Goal: Find specific page/section: Find specific page/section

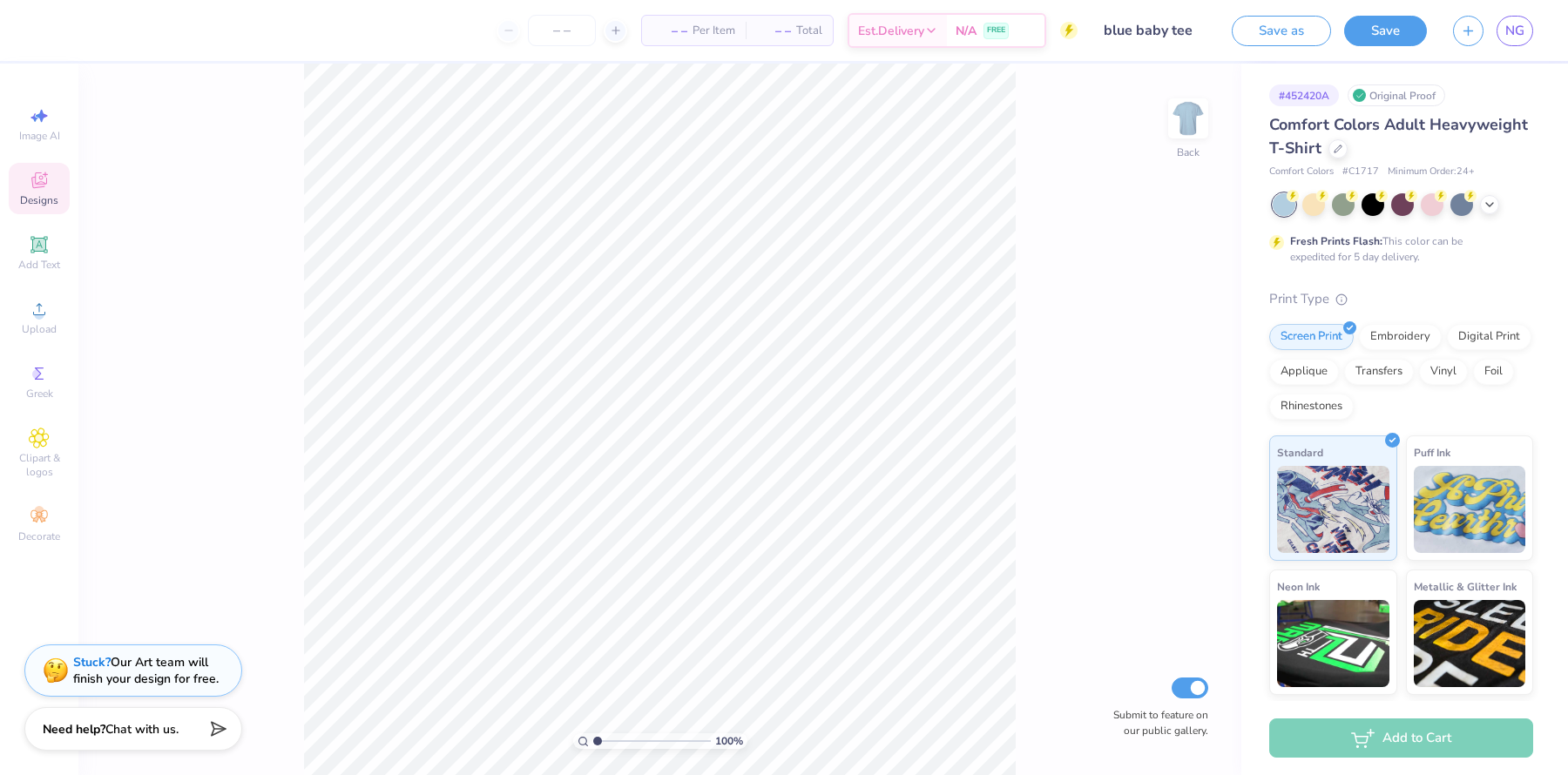
click at [33, 176] on icon at bounding box center [40, 181] width 21 height 21
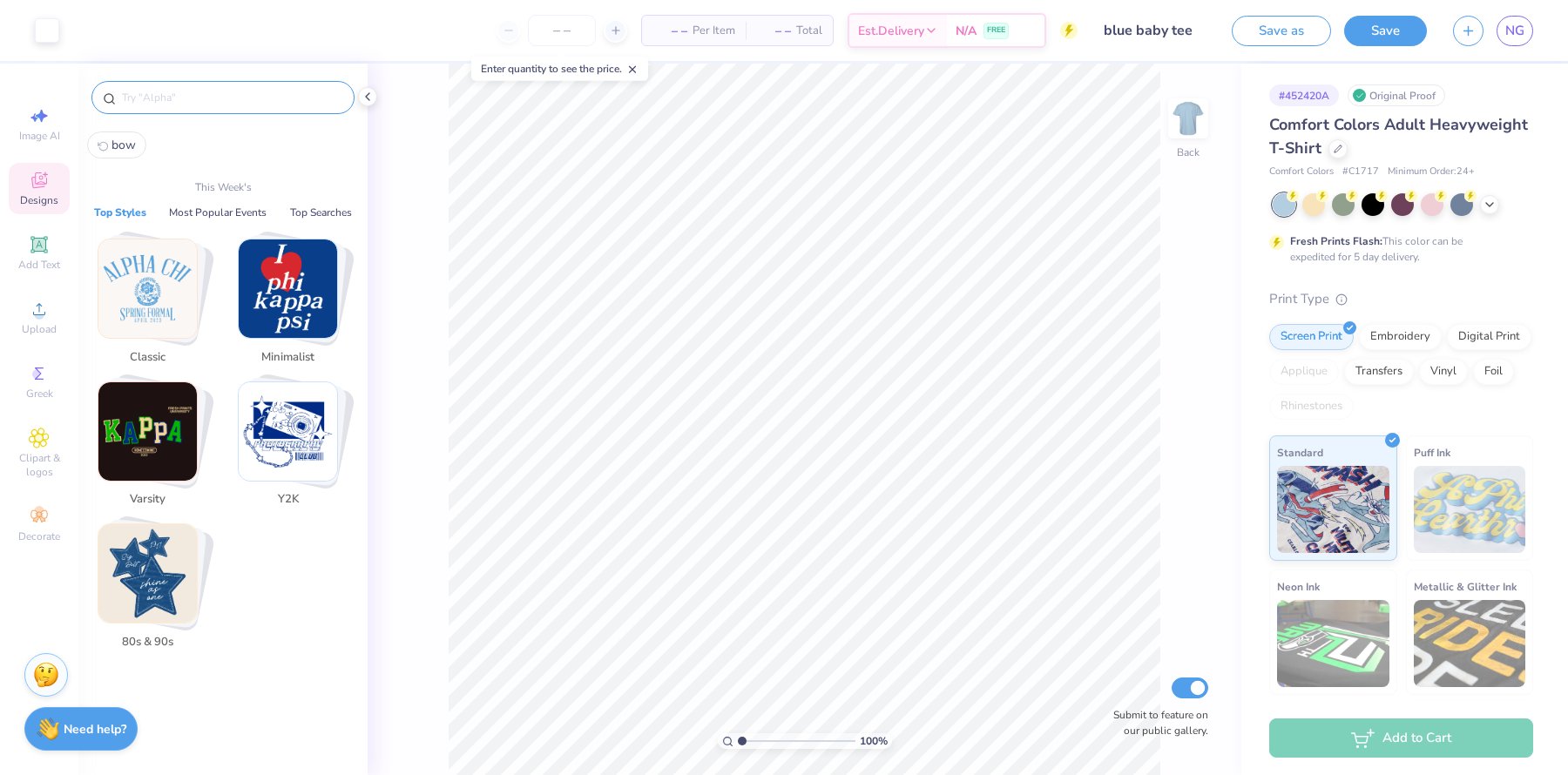
click at [186, 90] on input "text" at bounding box center [231, 97] width 223 height 18
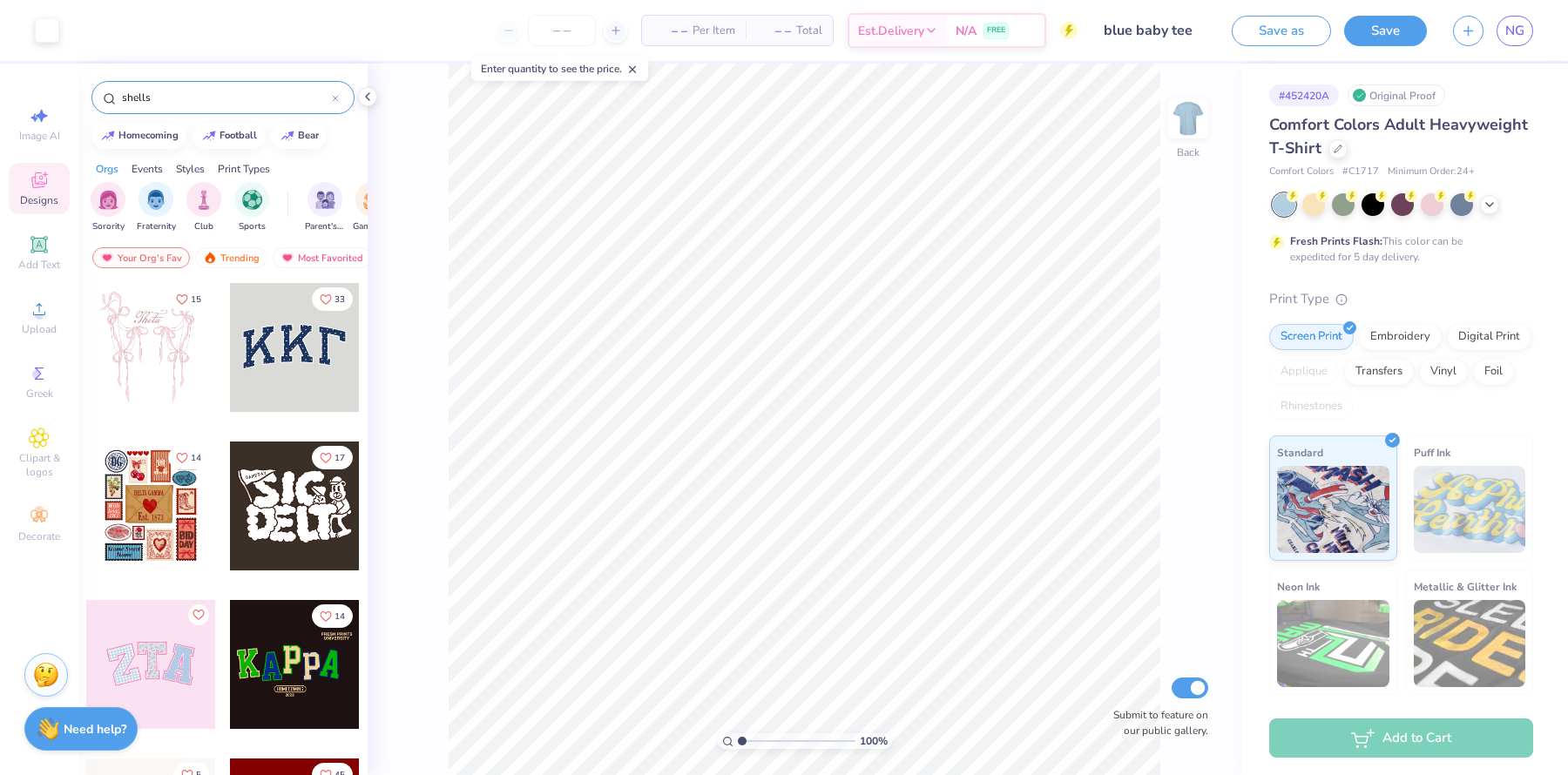
type input "shells"
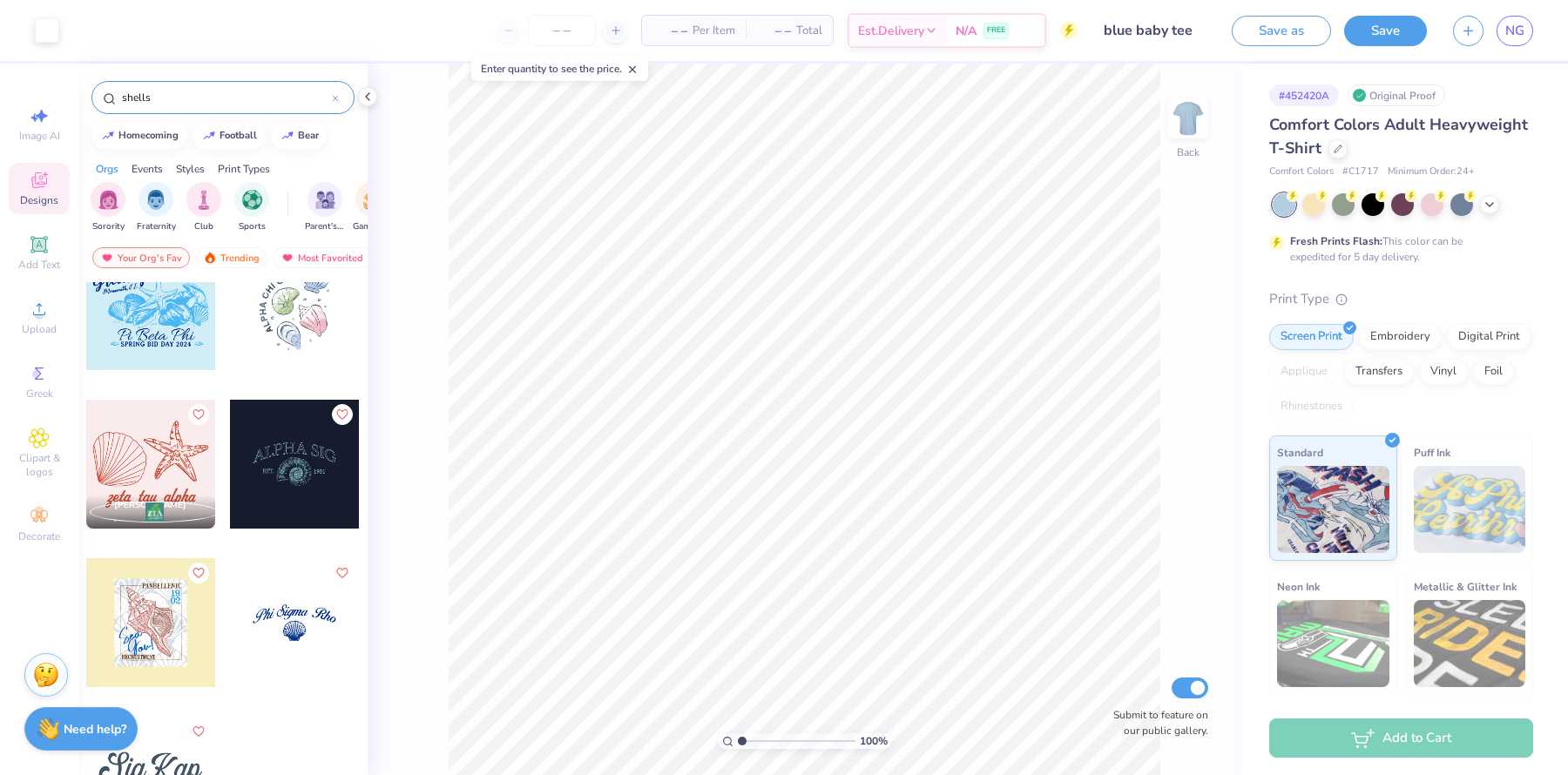
scroll to position [393, 0]
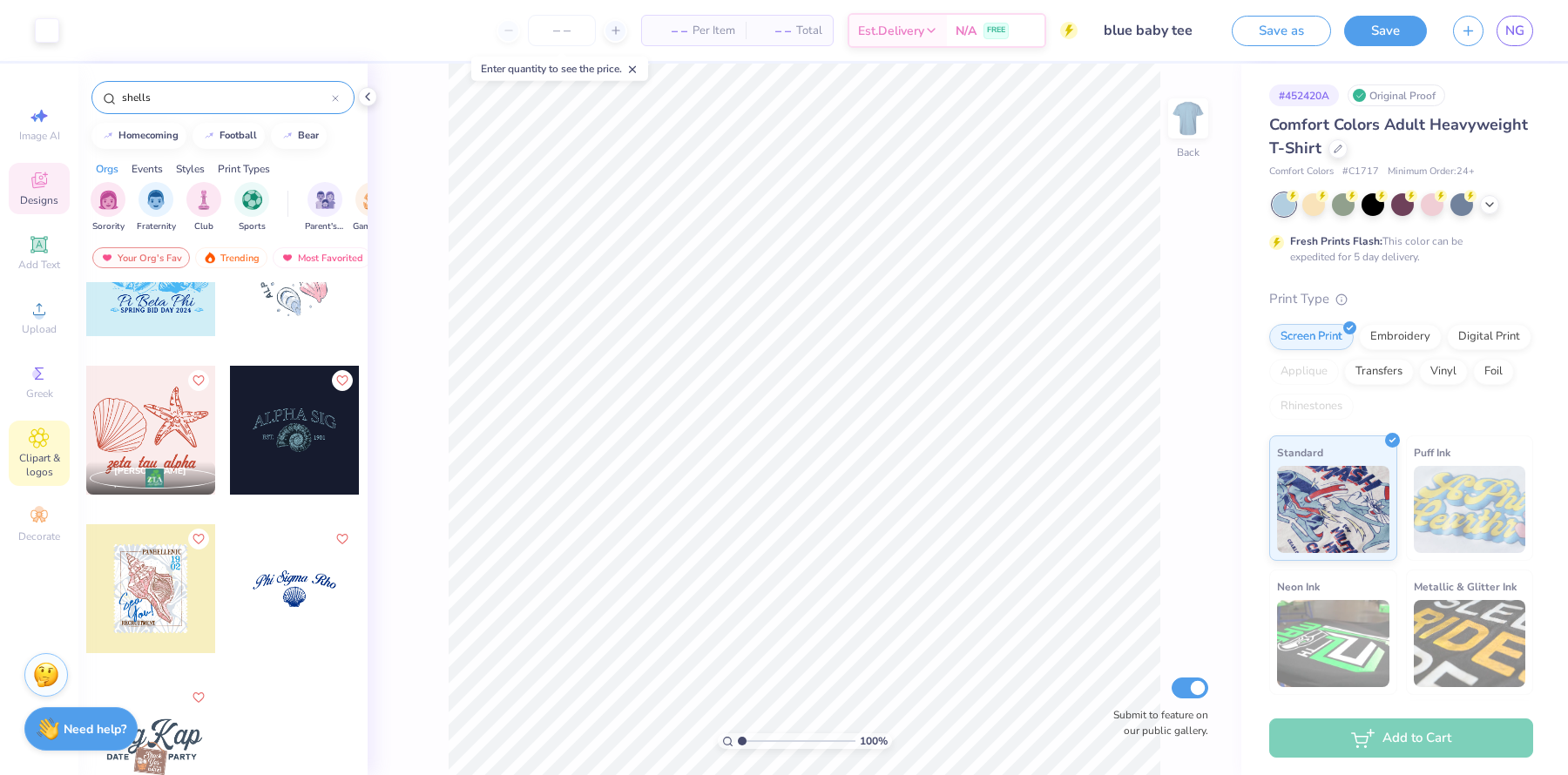
click at [33, 442] on icon at bounding box center [39, 438] width 19 height 19
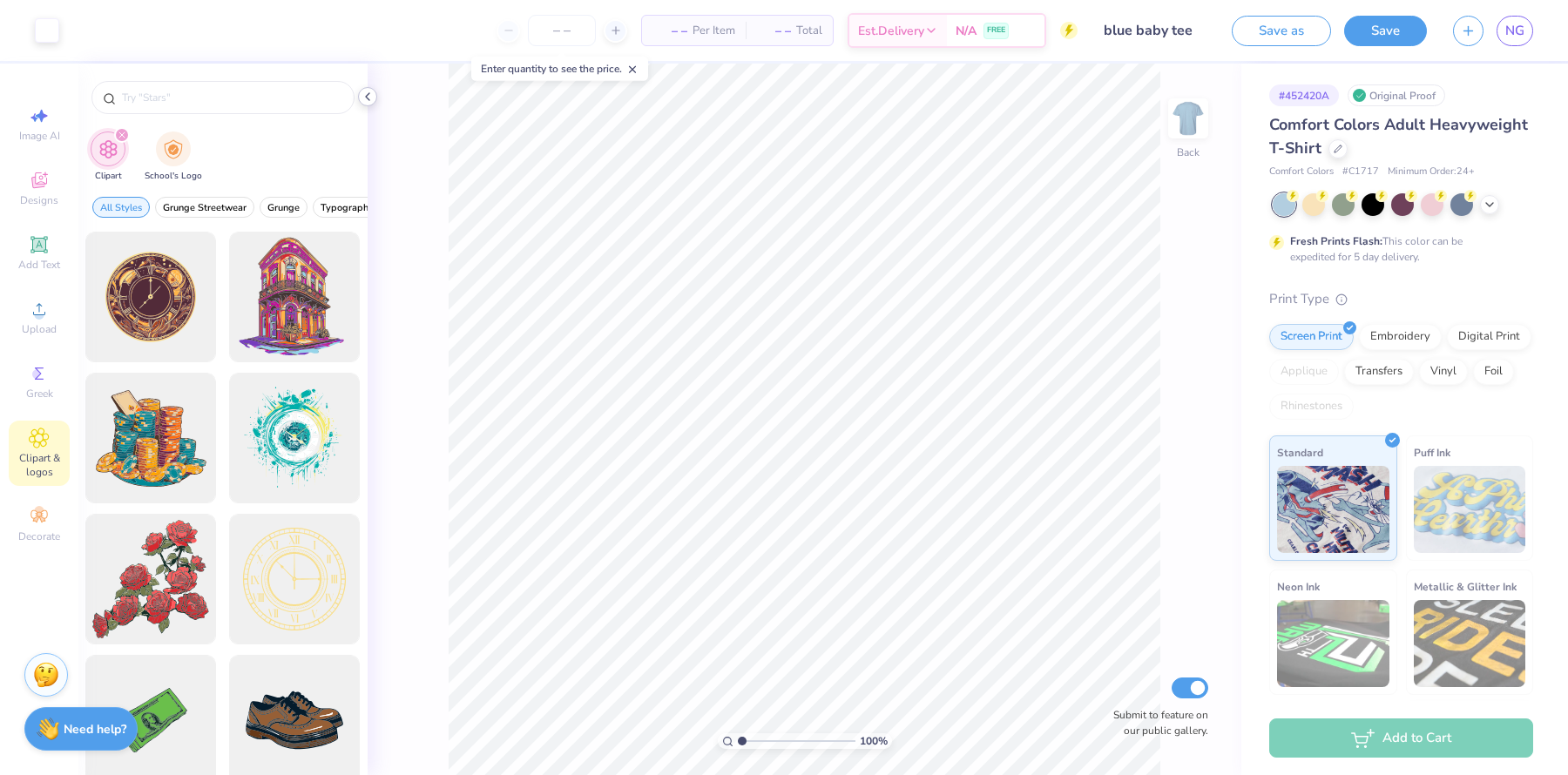
click at [360, 98] on icon at bounding box center [367, 96] width 14 height 14
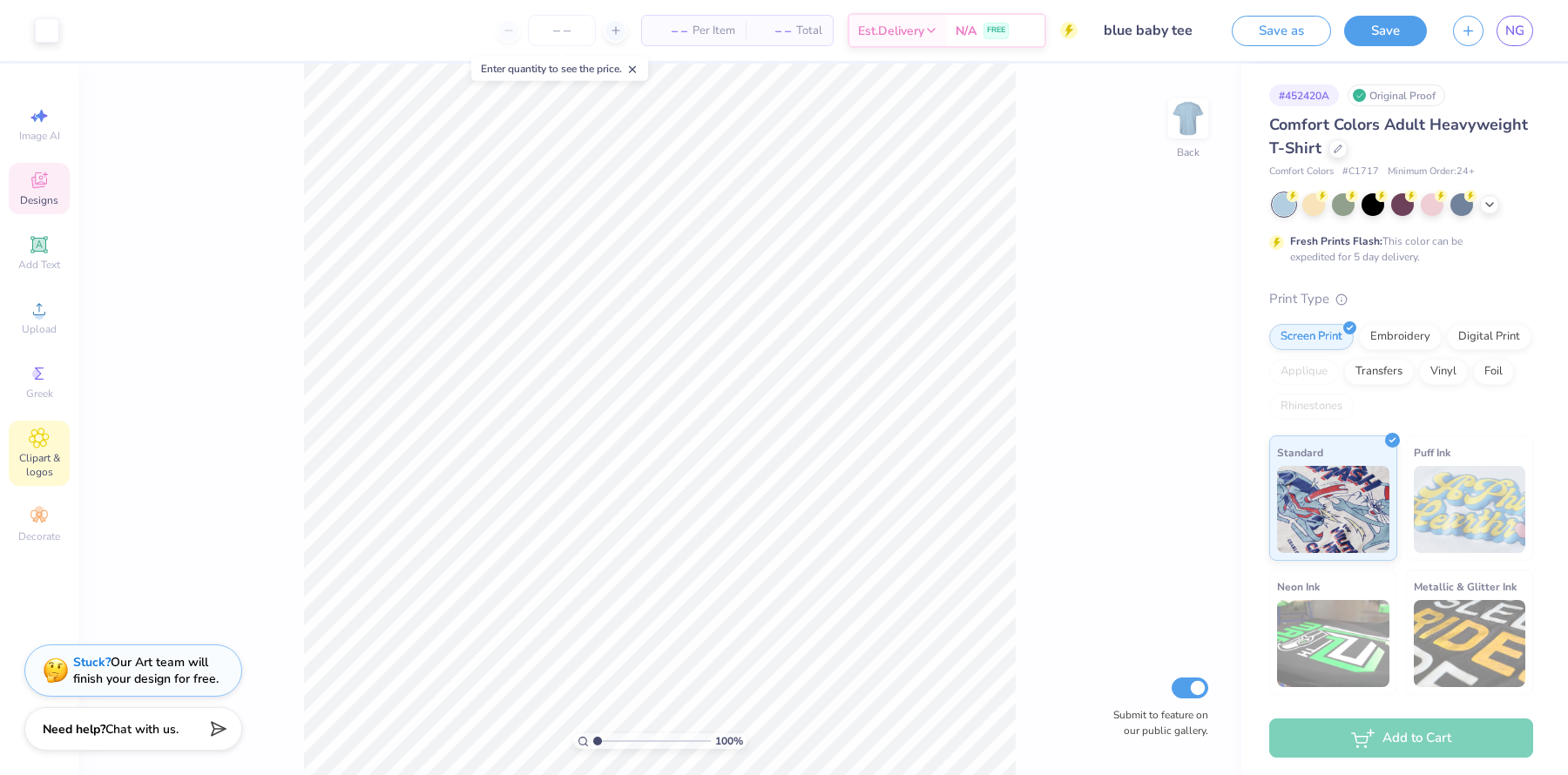
click at [27, 183] on div "Designs" at bounding box center [39, 188] width 61 height 52
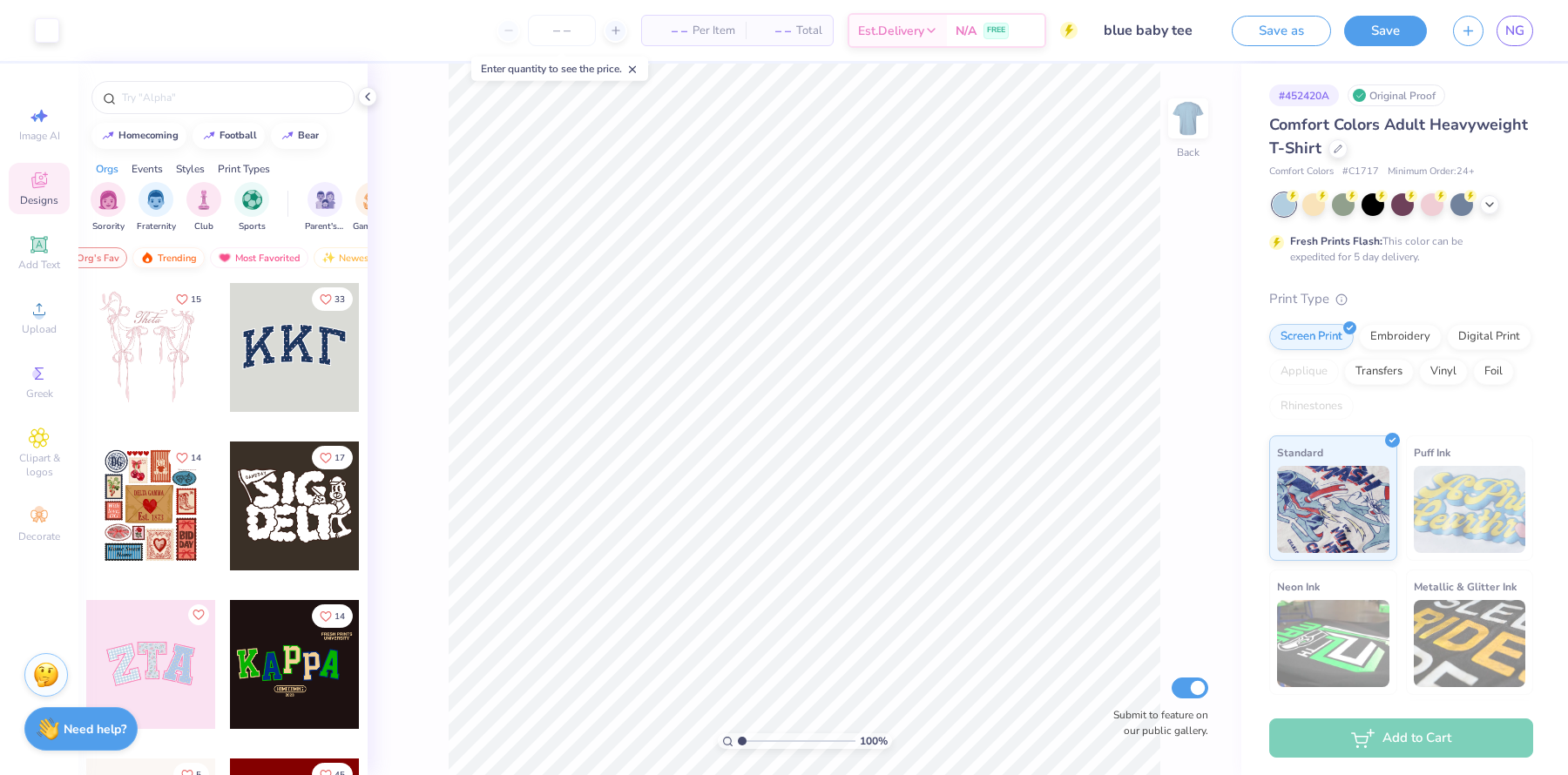
scroll to position [0, 76]
click at [191, 96] on input "text" at bounding box center [231, 97] width 223 height 18
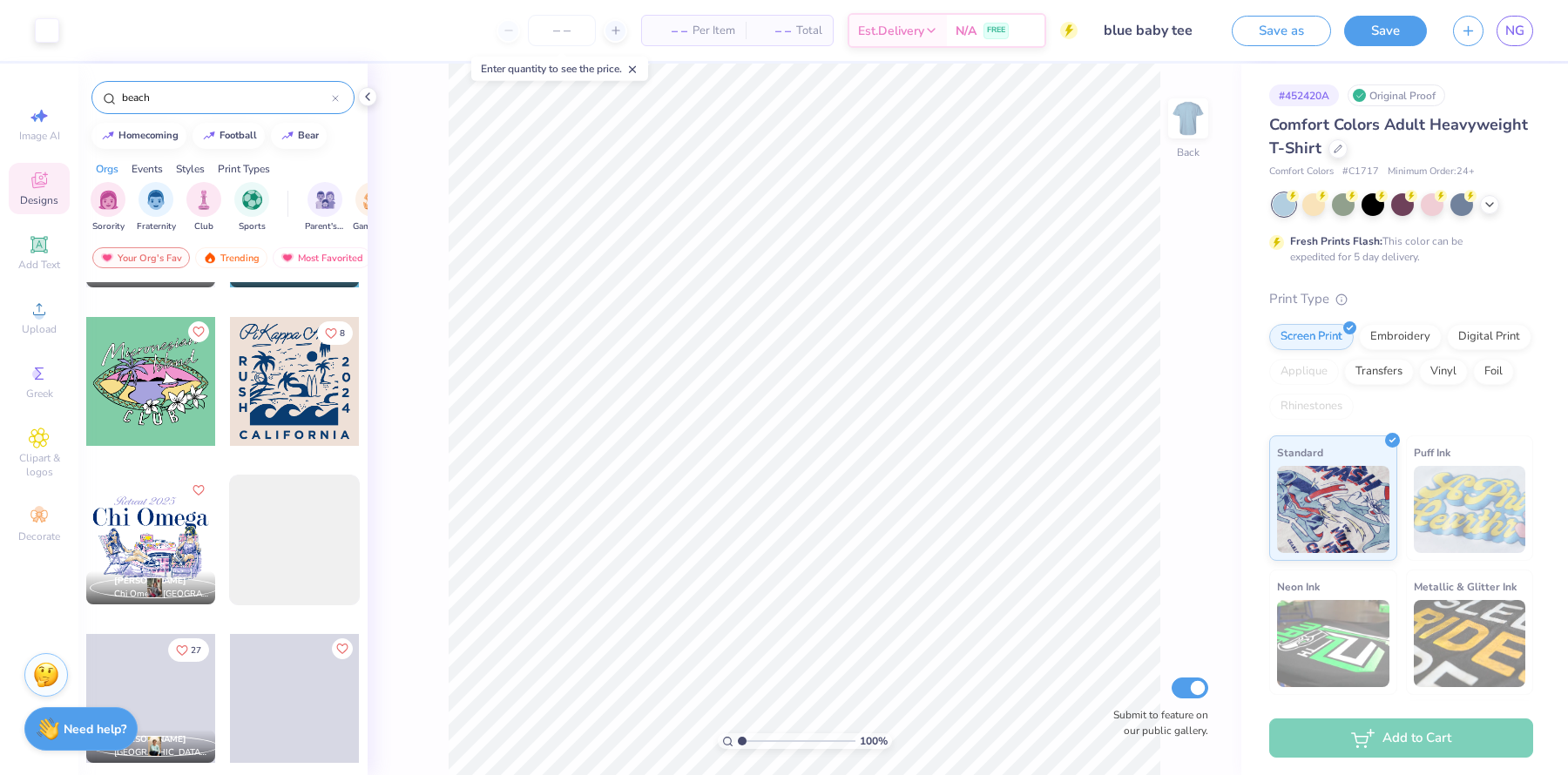
scroll to position [5631, 0]
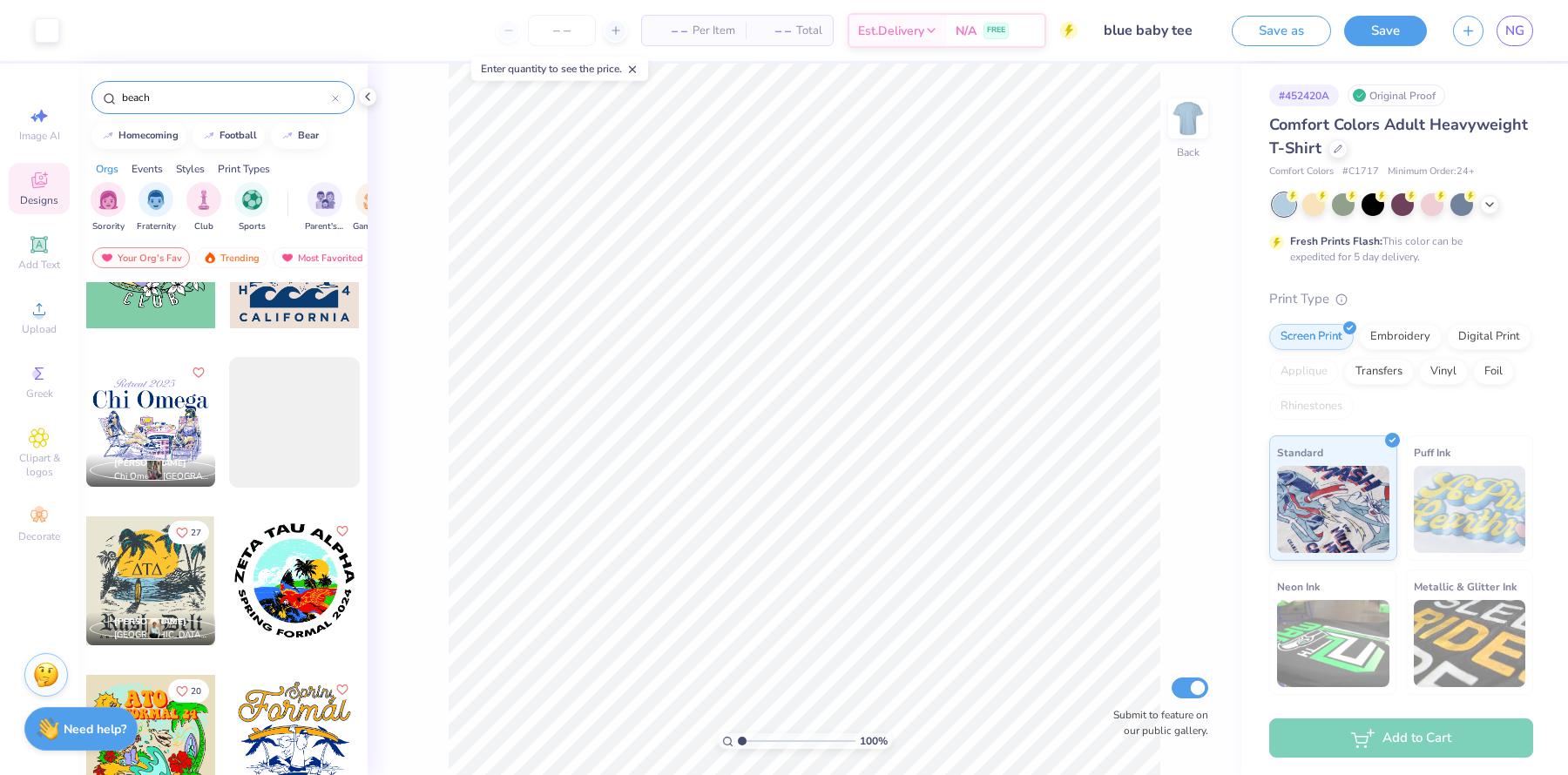
click at [186, 87] on div "beach" at bounding box center [223, 97] width 263 height 33
click at [177, 88] on input "beach" at bounding box center [226, 97] width 212 height 18
click at [176, 88] on input "beach" at bounding box center [226, 97] width 212 height 18
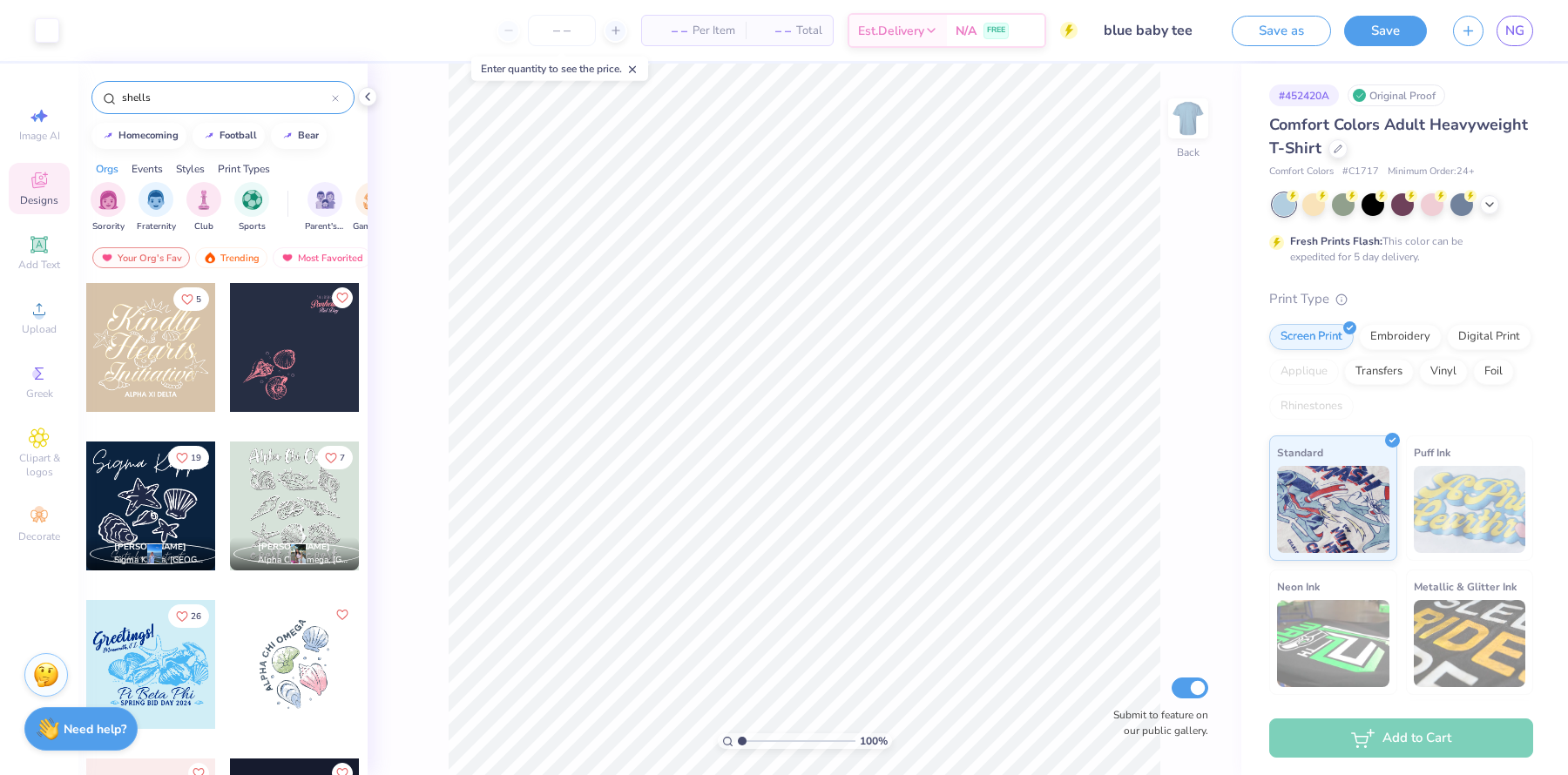
type input "shells"
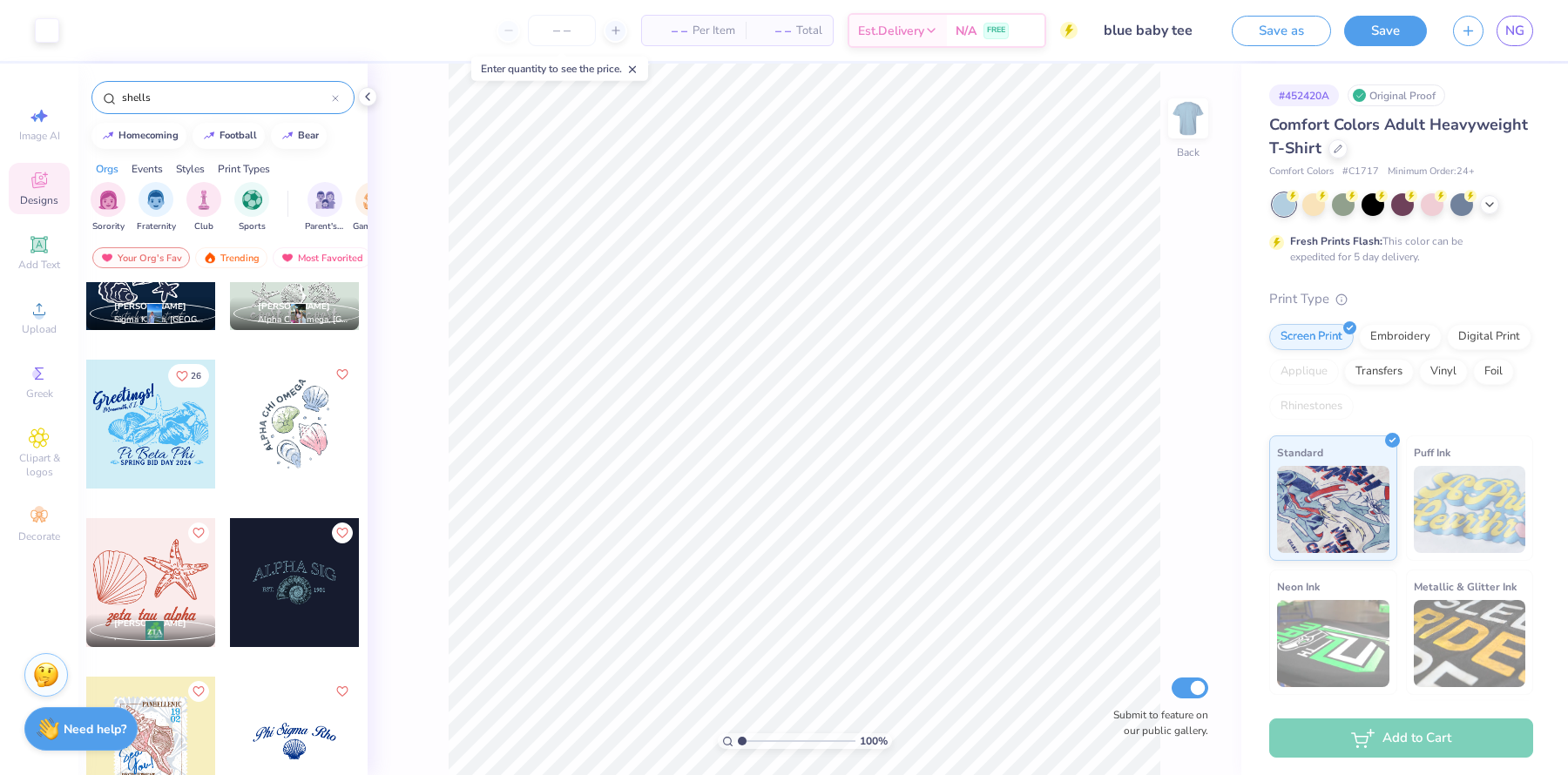
scroll to position [0, 0]
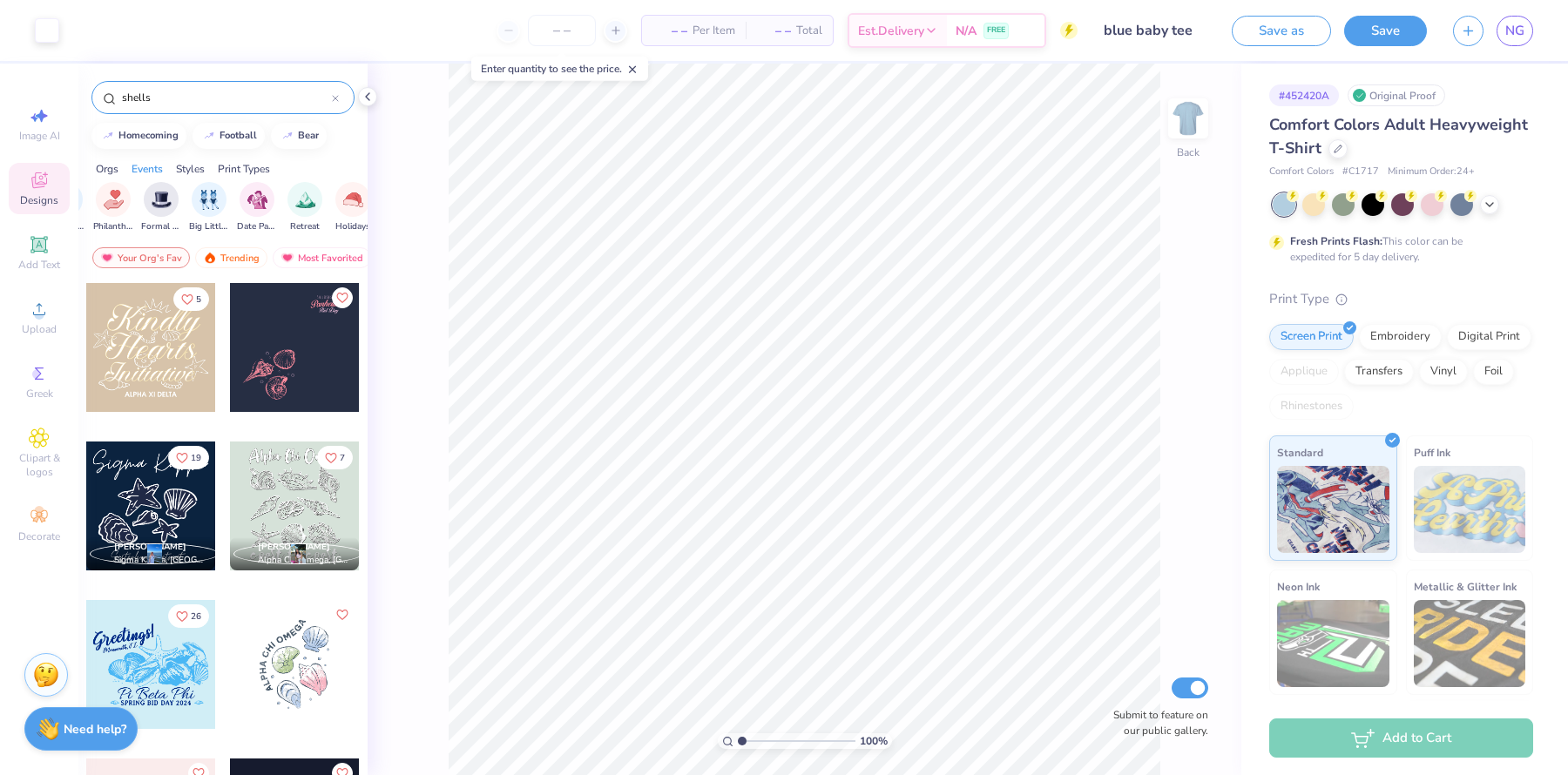
click at [182, 170] on div "Styles" at bounding box center [190, 168] width 29 height 16
click at [40, 381] on icon at bounding box center [40, 373] width 21 height 21
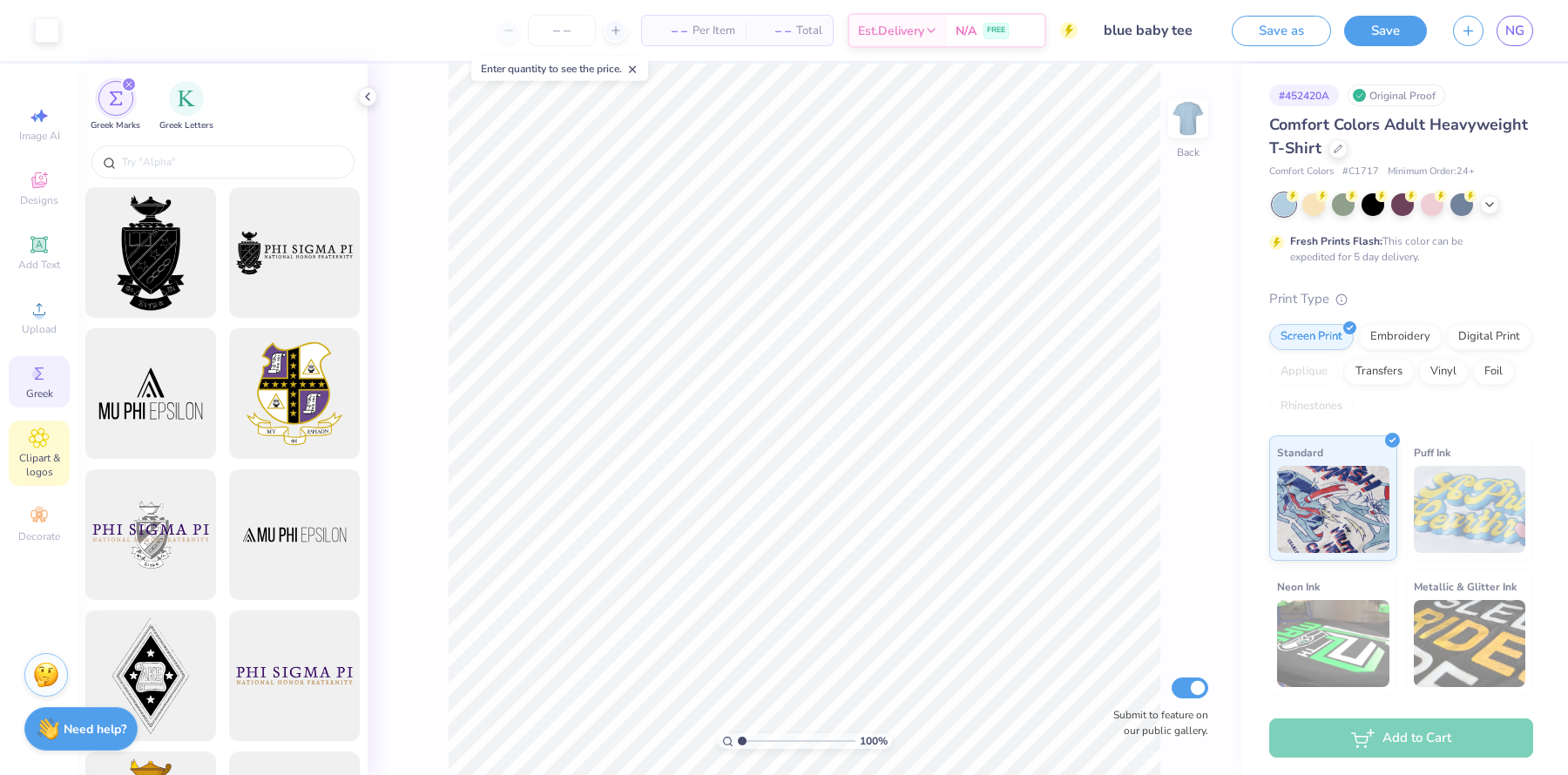
click at [41, 424] on div "Clipart & logos" at bounding box center [39, 452] width 61 height 65
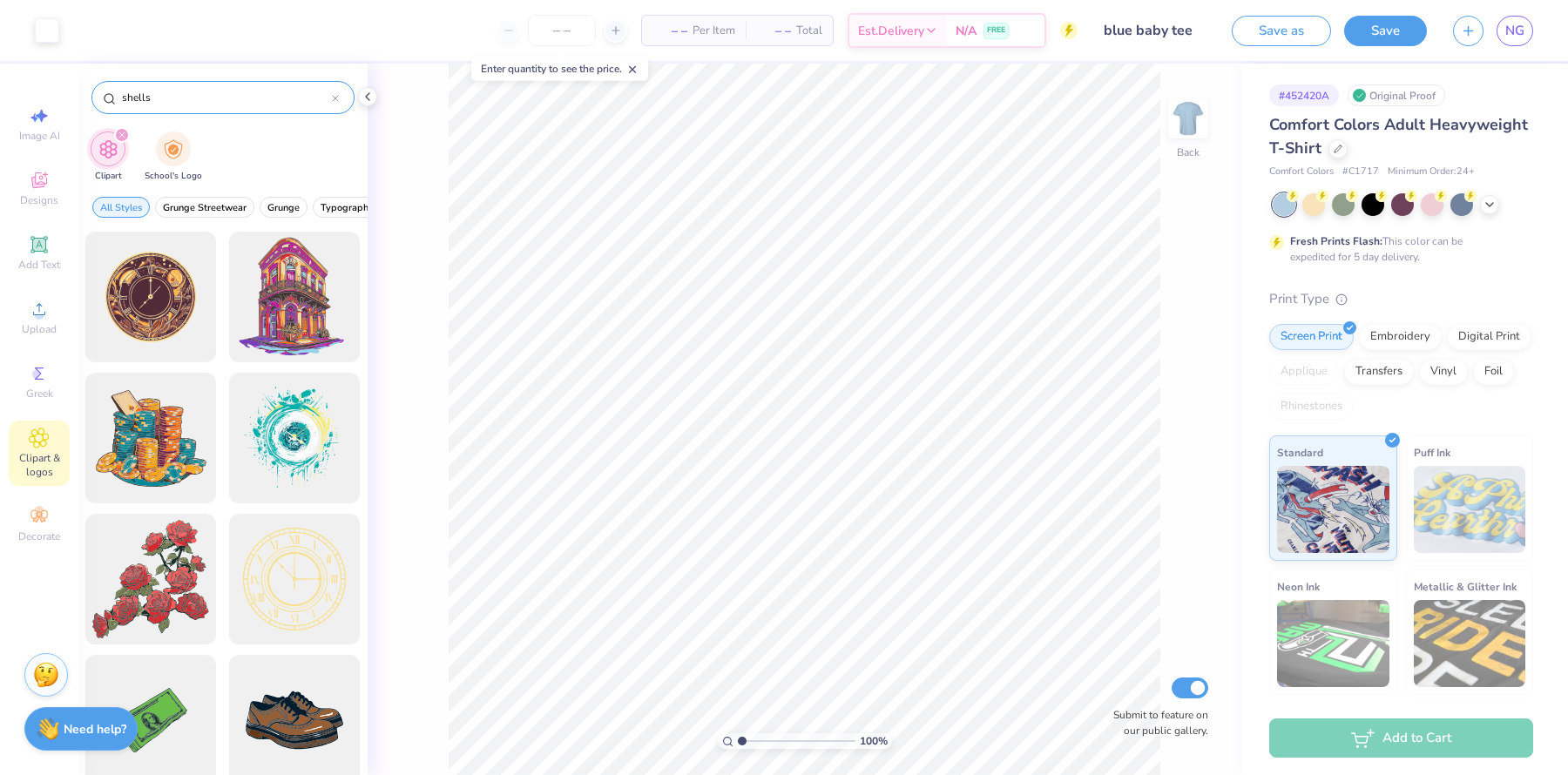
type input "shells"
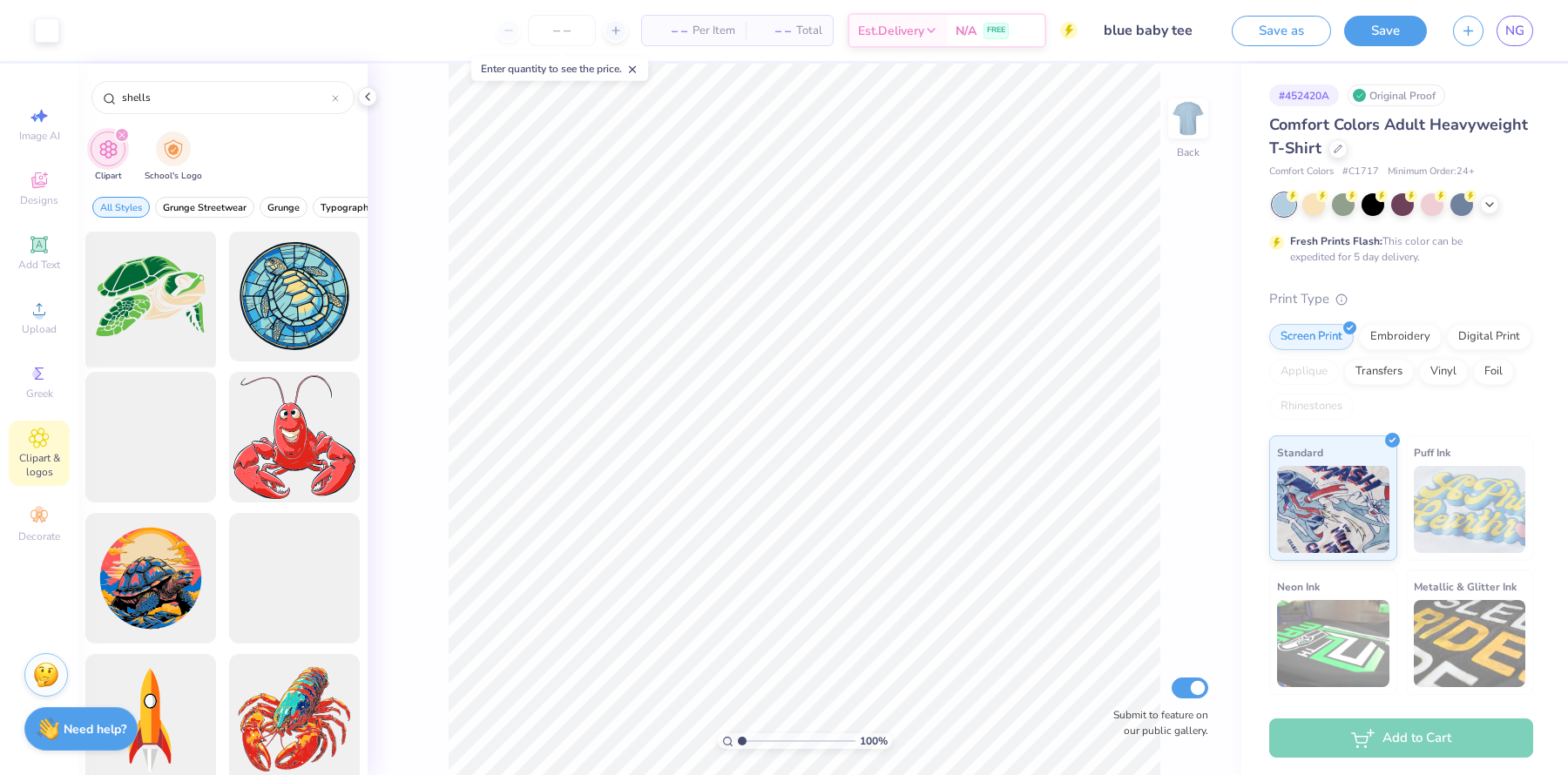
scroll to position [161, 0]
